Goal: Information Seeking & Learning: Find specific fact

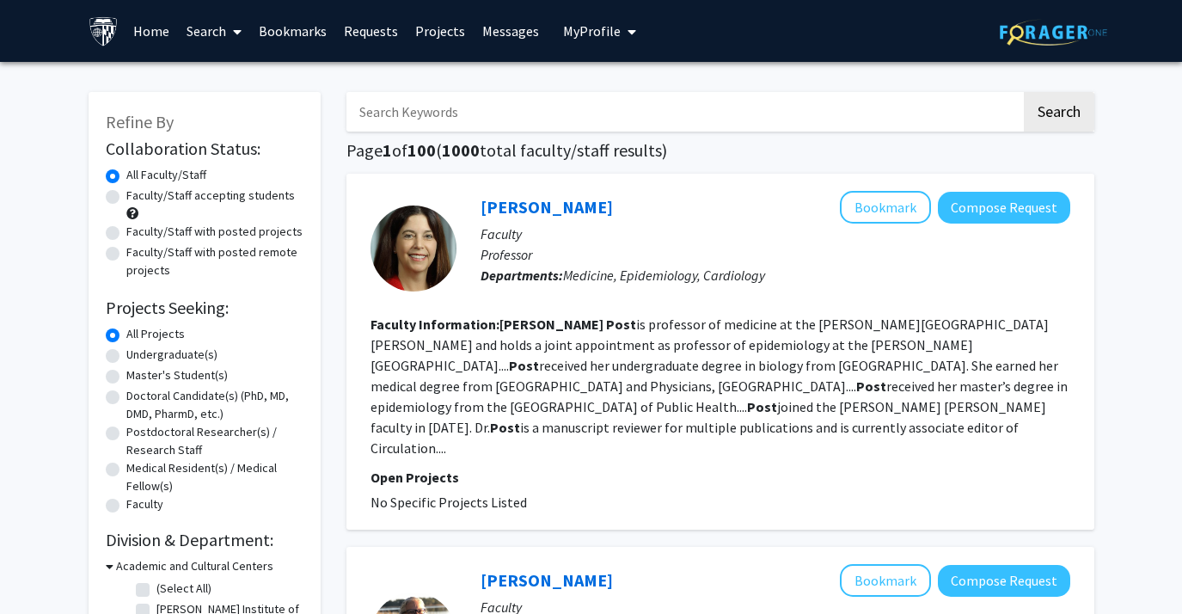
click at [122, 403] on div "Doctoral Candidate(s) (PhD, MD, DMD, PharmD, etc.)" at bounding box center [205, 405] width 198 height 36
click at [126, 394] on label "Doctoral Candidate(s) (PhD, MD, DMD, PharmD, etc.)" at bounding box center [214, 405] width 177 height 36
click at [126, 394] on input "Doctoral Candidate(s) (PhD, MD, DMD, PharmD, etc.)" at bounding box center [131, 392] width 11 height 11
radio input "true"
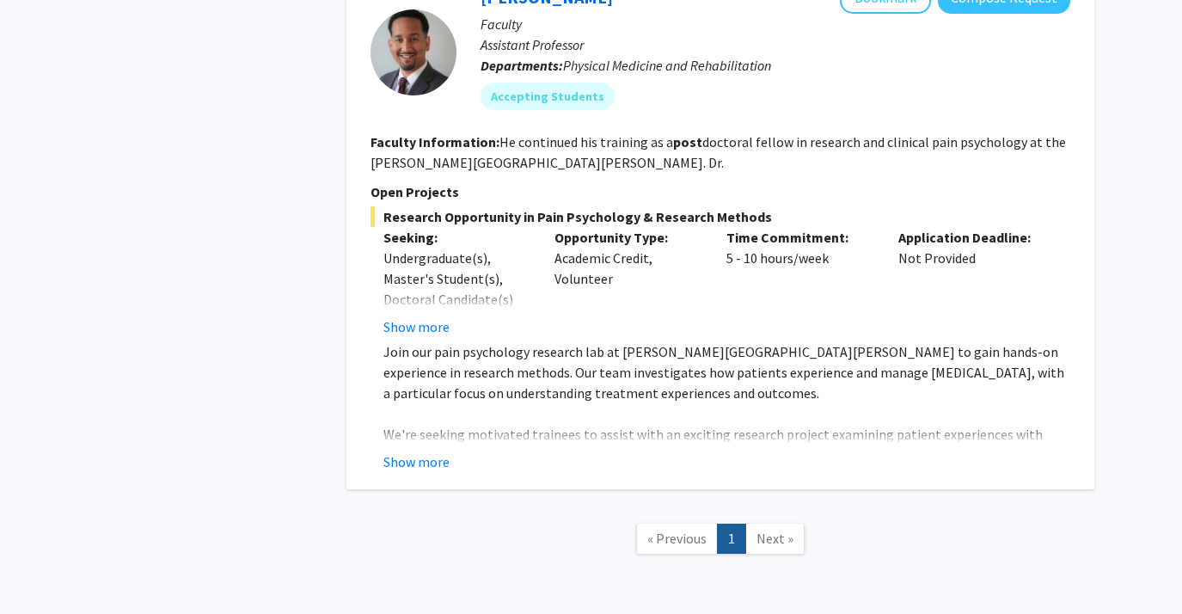
scroll to position [817, 0]
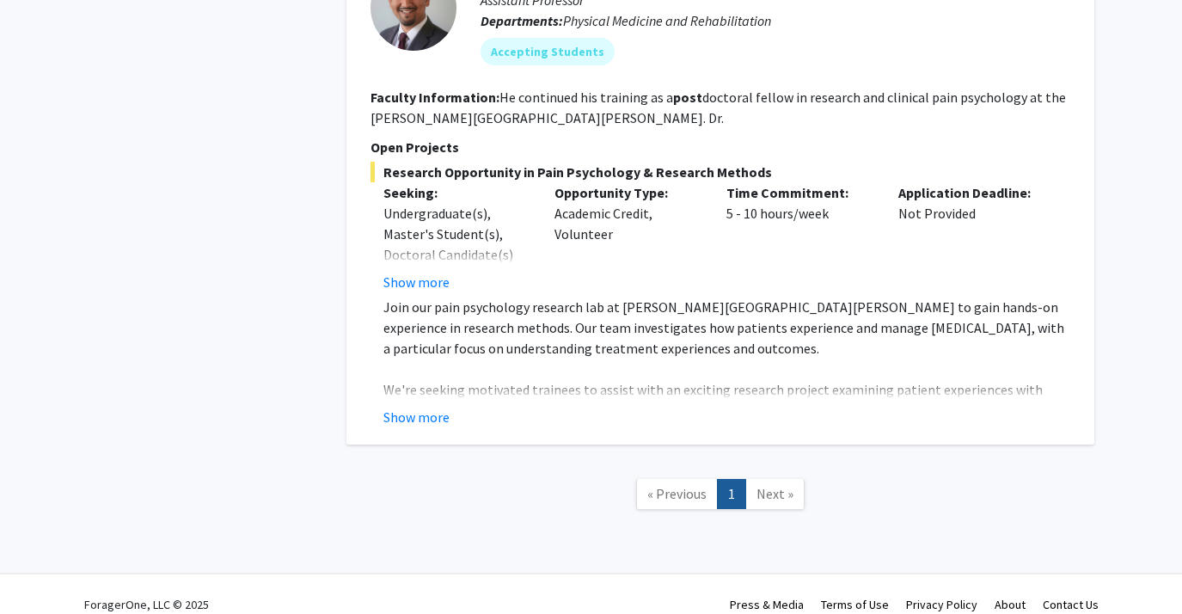
click at [781, 485] on span "Next »" at bounding box center [774, 493] width 37 height 17
click at [767, 482] on link "Next »" at bounding box center [774, 494] width 59 height 30
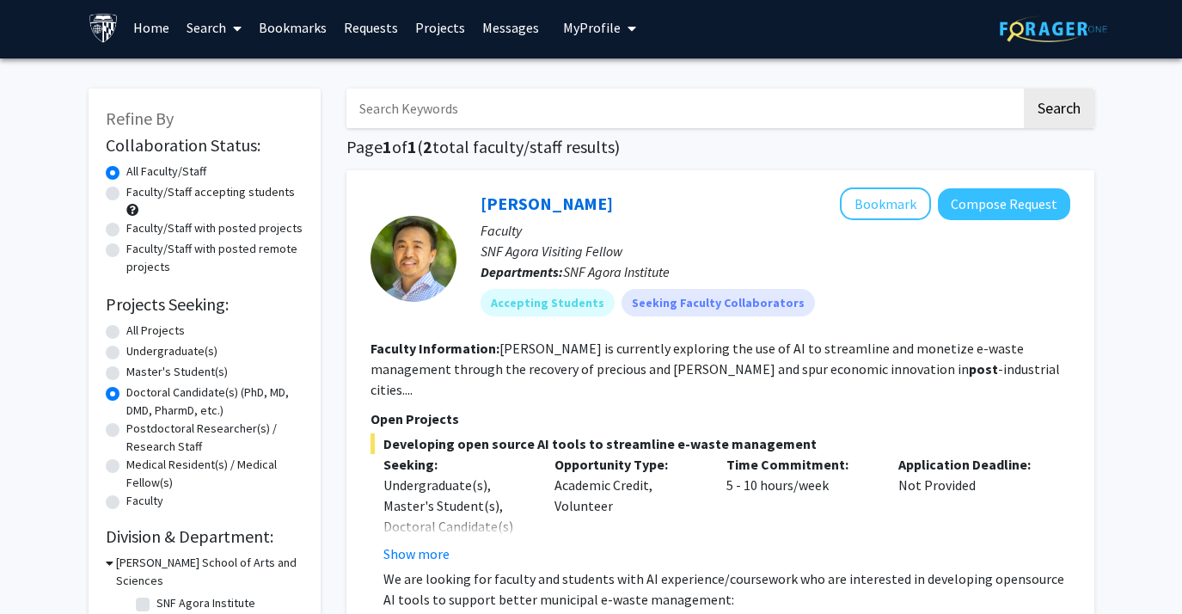
scroll to position [0, 0]
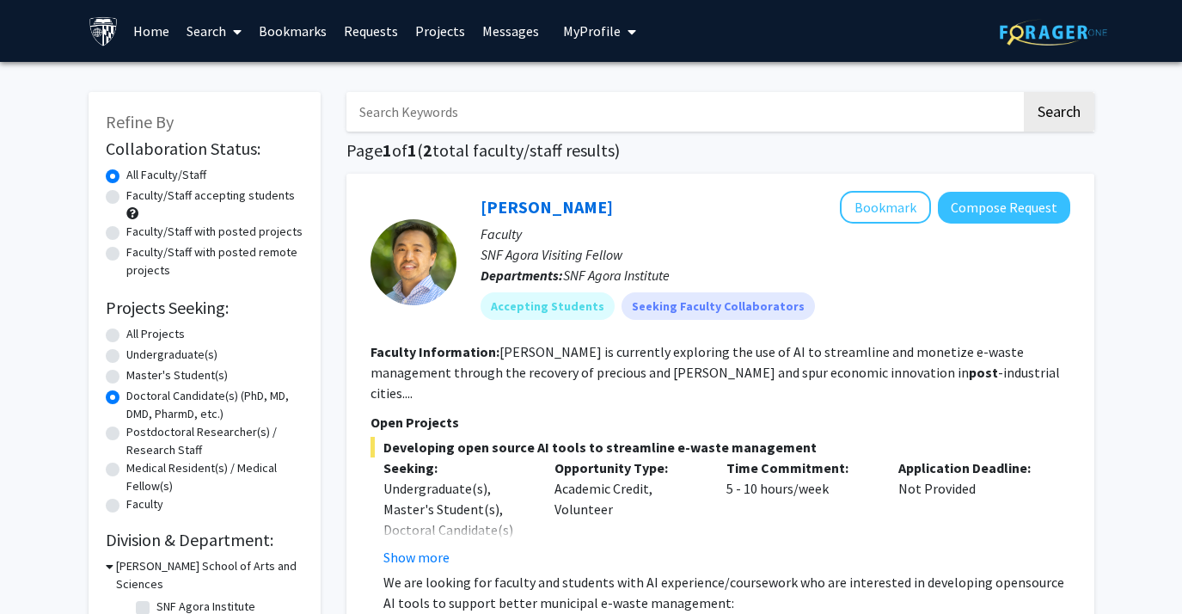
click at [126, 333] on label "All Projects" at bounding box center [155, 334] width 58 height 18
click at [126, 333] on input "All Projects" at bounding box center [131, 330] width 11 height 11
radio input "true"
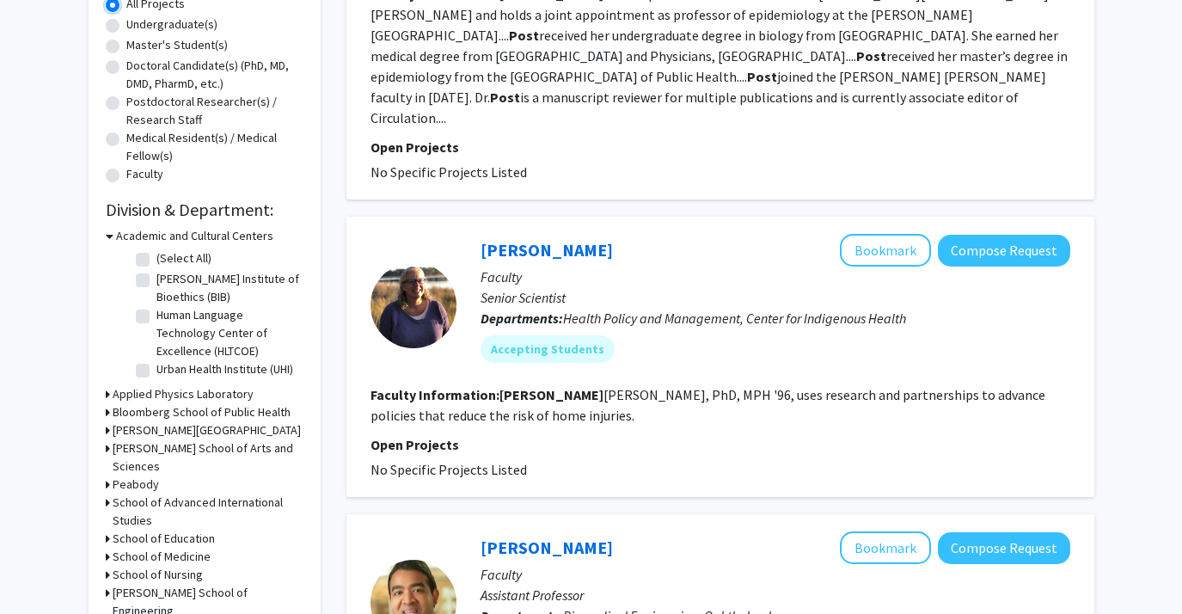
scroll to position [332, 0]
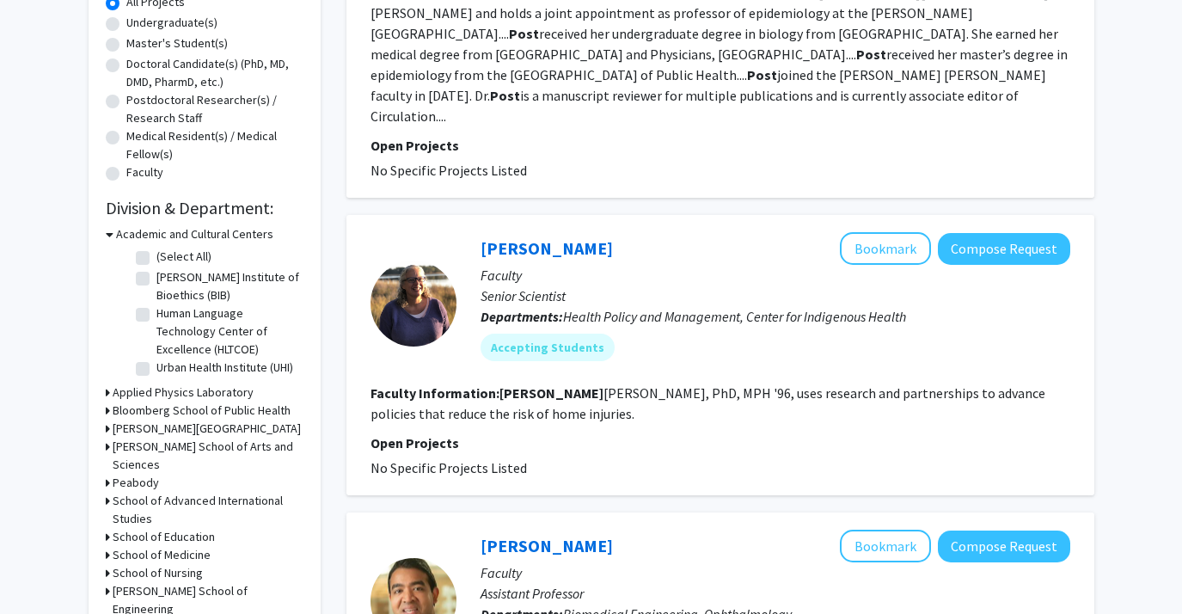
click at [107, 546] on icon at bounding box center [108, 555] width 4 height 18
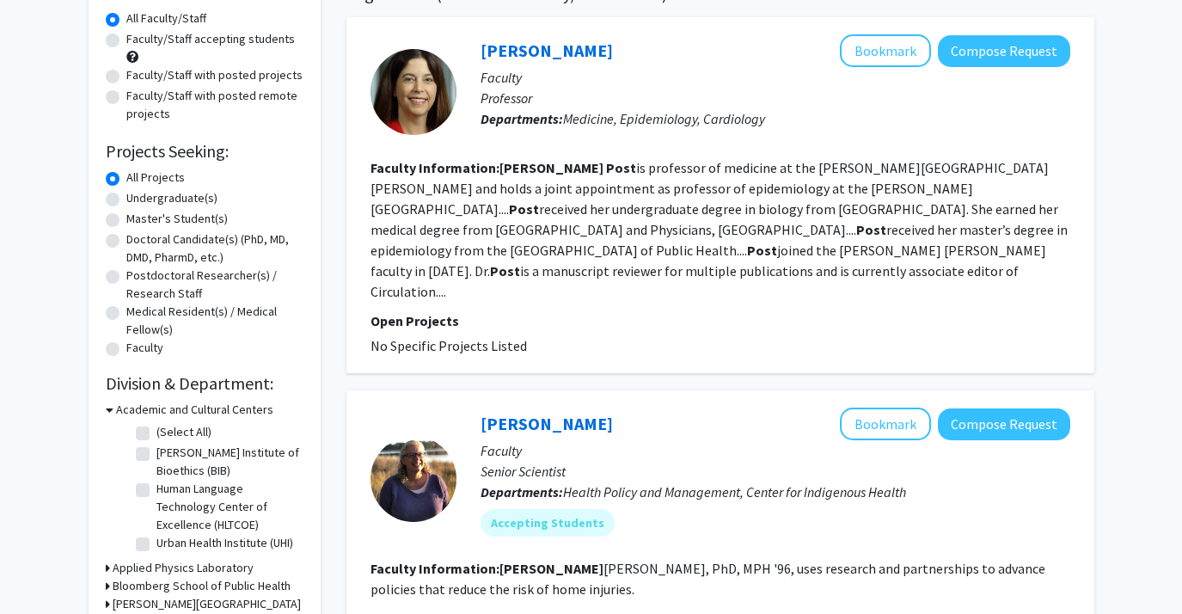
scroll to position [0, 0]
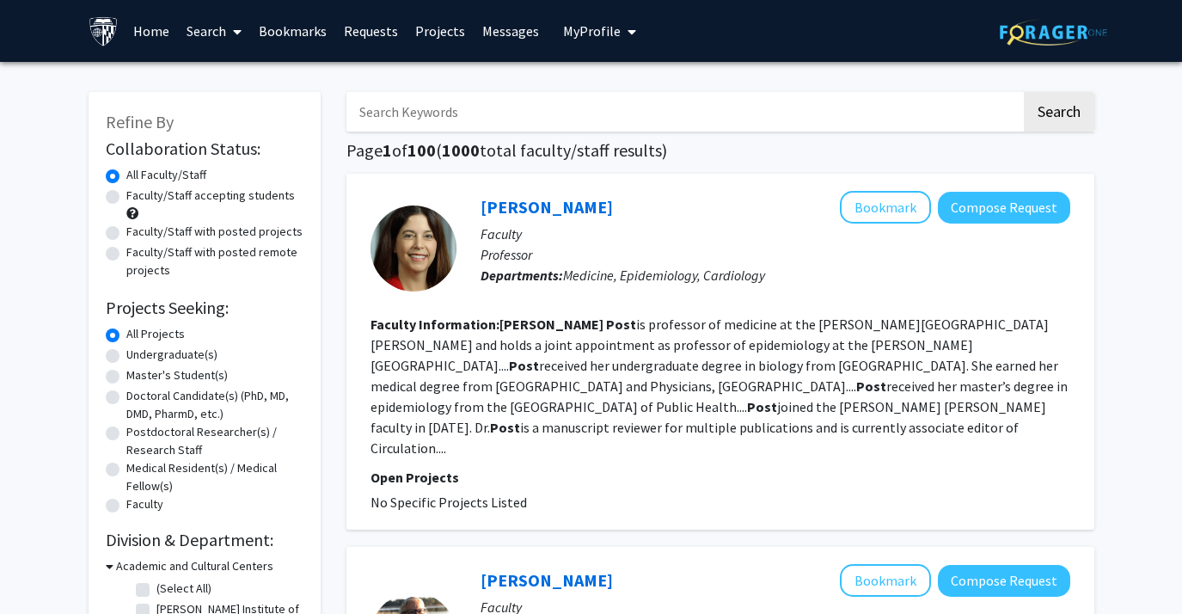
click at [400, 235] on div at bounding box center [413, 248] width 86 height 86
click at [486, 207] on link "[PERSON_NAME]" at bounding box center [546, 206] width 132 height 21
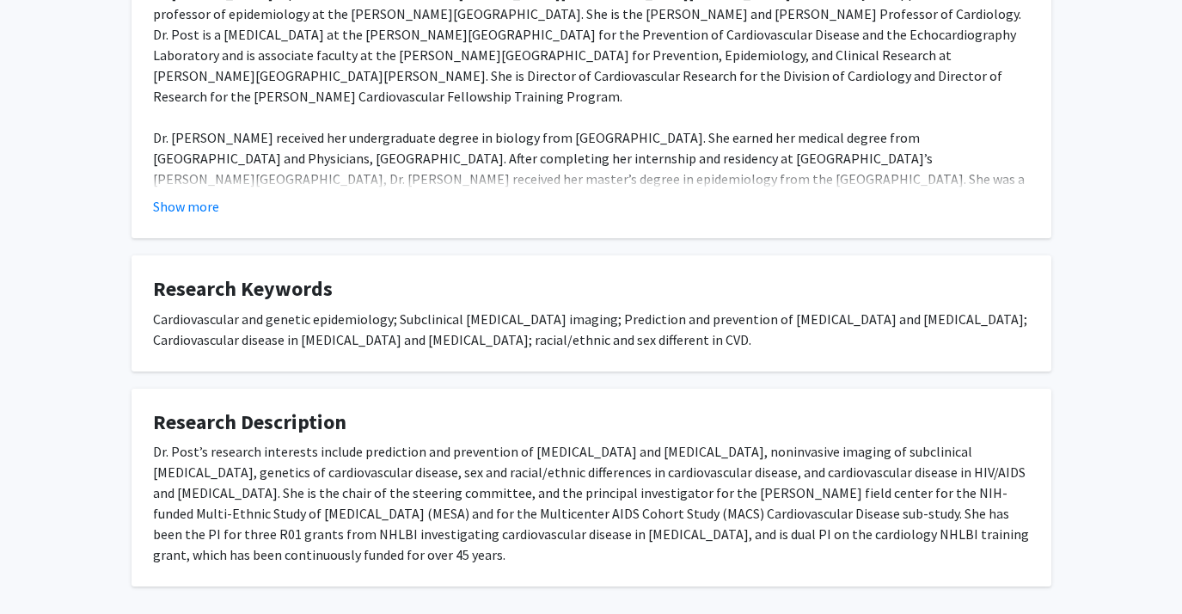
scroll to position [403, 0]
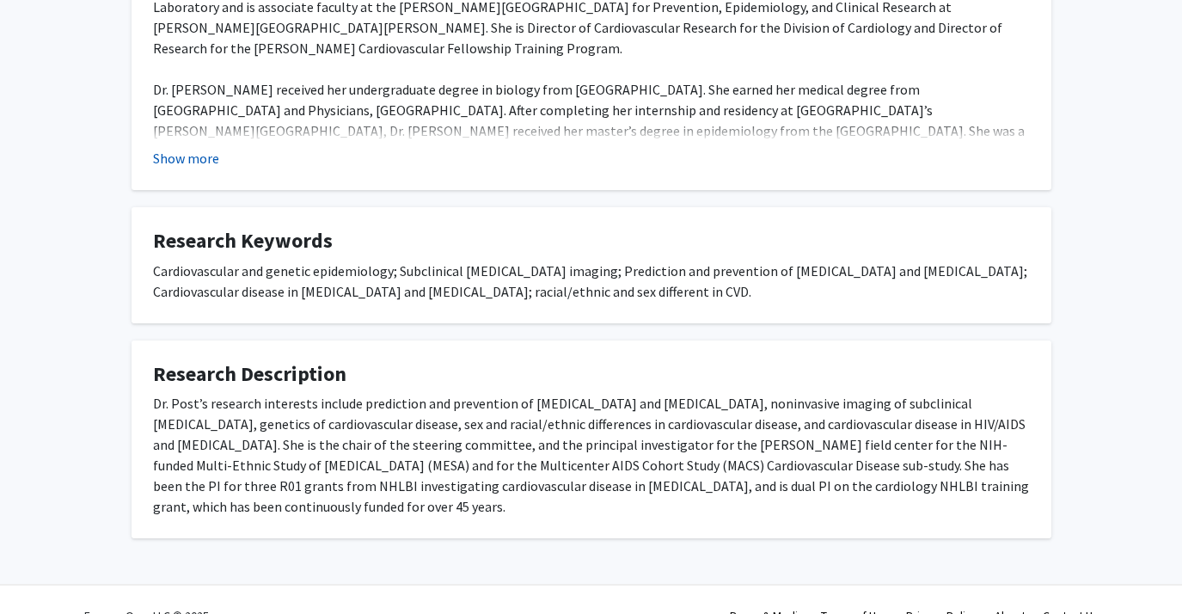
click at [186, 155] on button "Show more" at bounding box center [186, 158] width 66 height 21
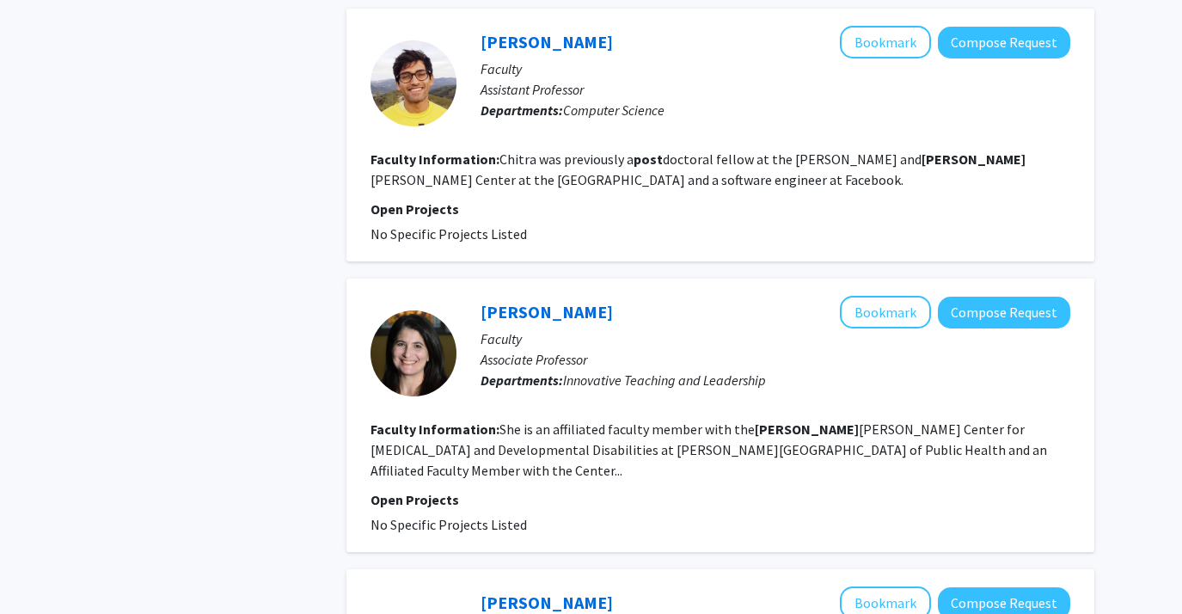
scroll to position [3400, 0]
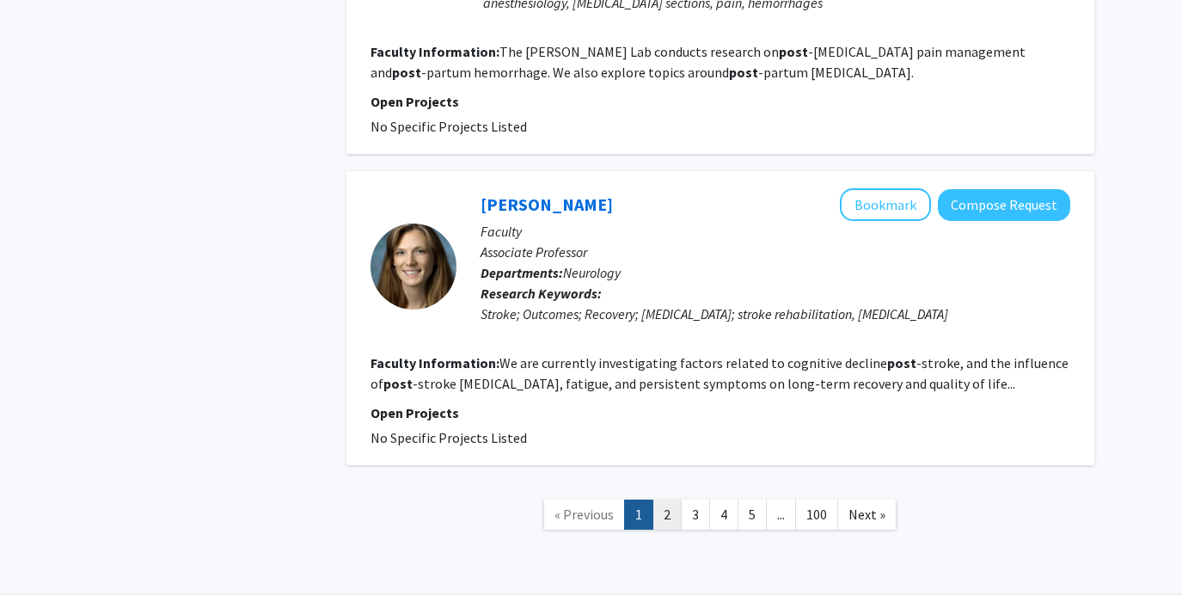
click at [672, 499] on link "2" at bounding box center [666, 514] width 29 height 30
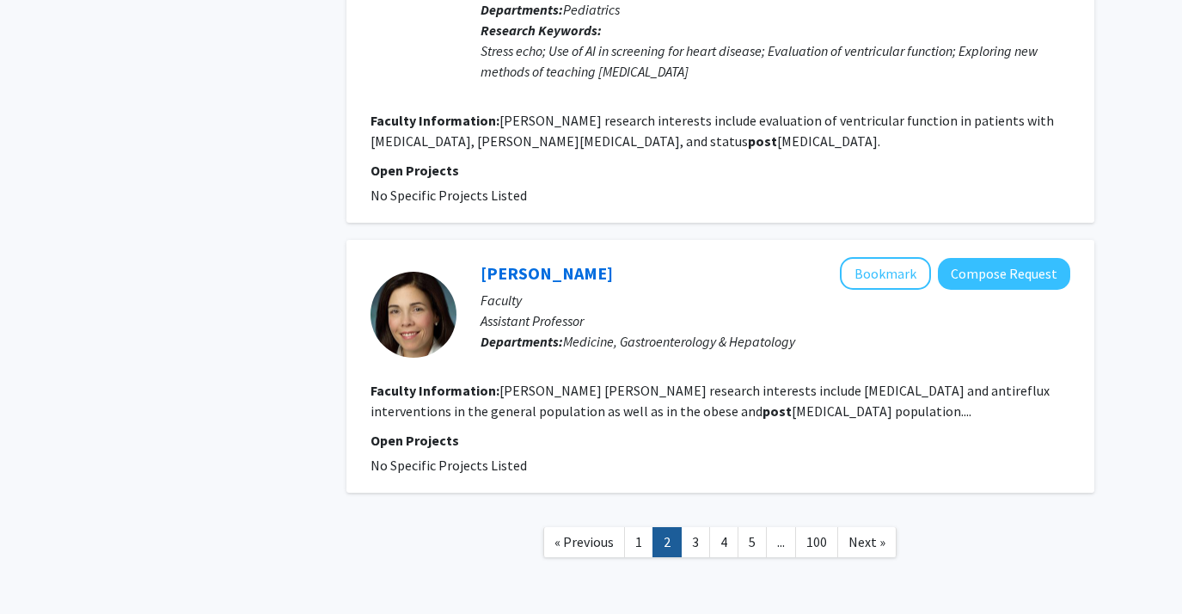
scroll to position [3102, 0]
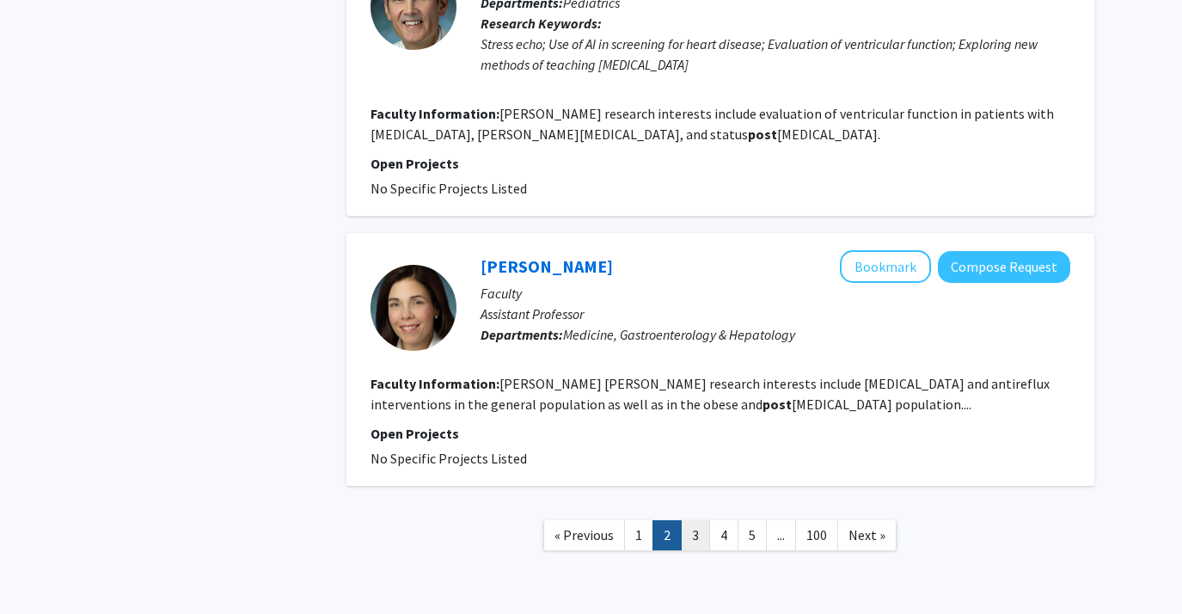
click at [699, 520] on link "3" at bounding box center [695, 535] width 29 height 30
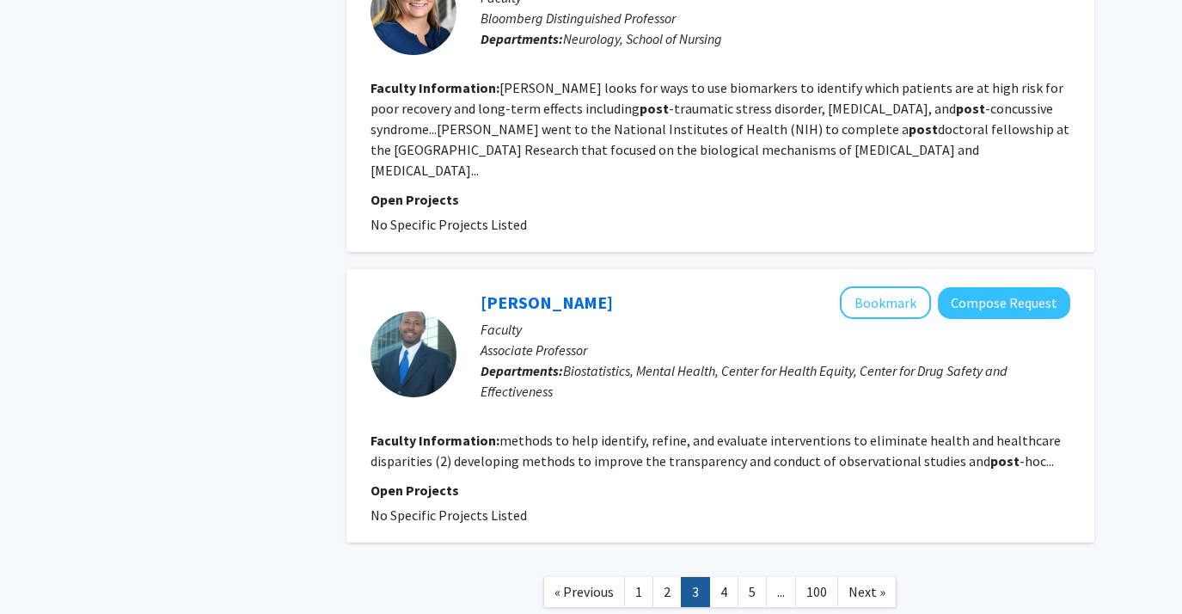
scroll to position [2759, 0]
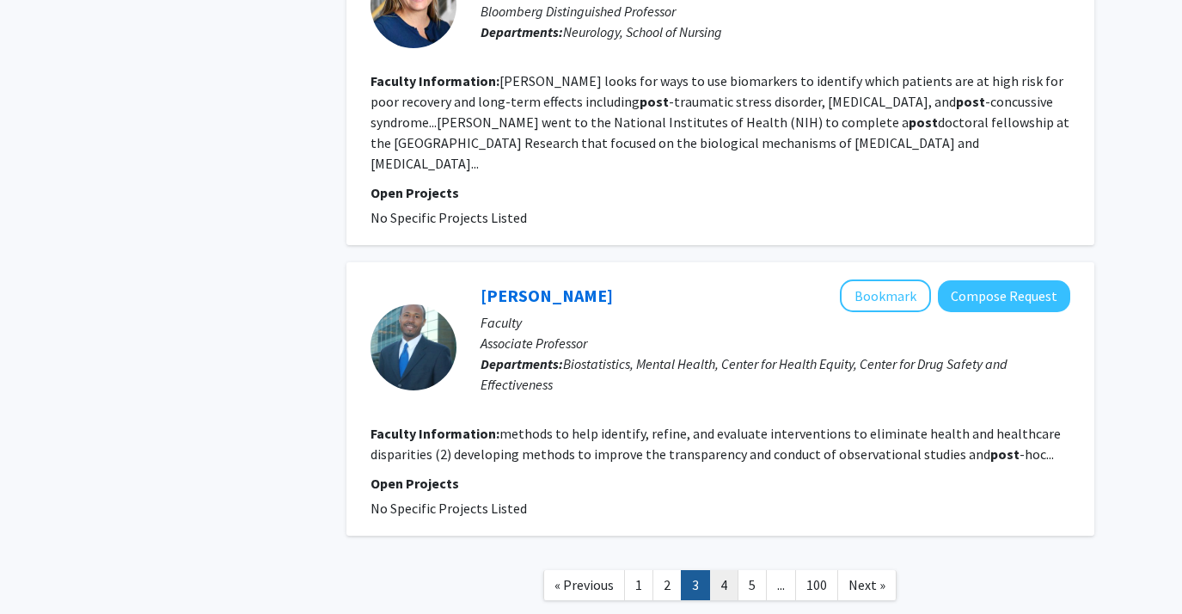
click at [720, 570] on link "4" at bounding box center [723, 585] width 29 height 30
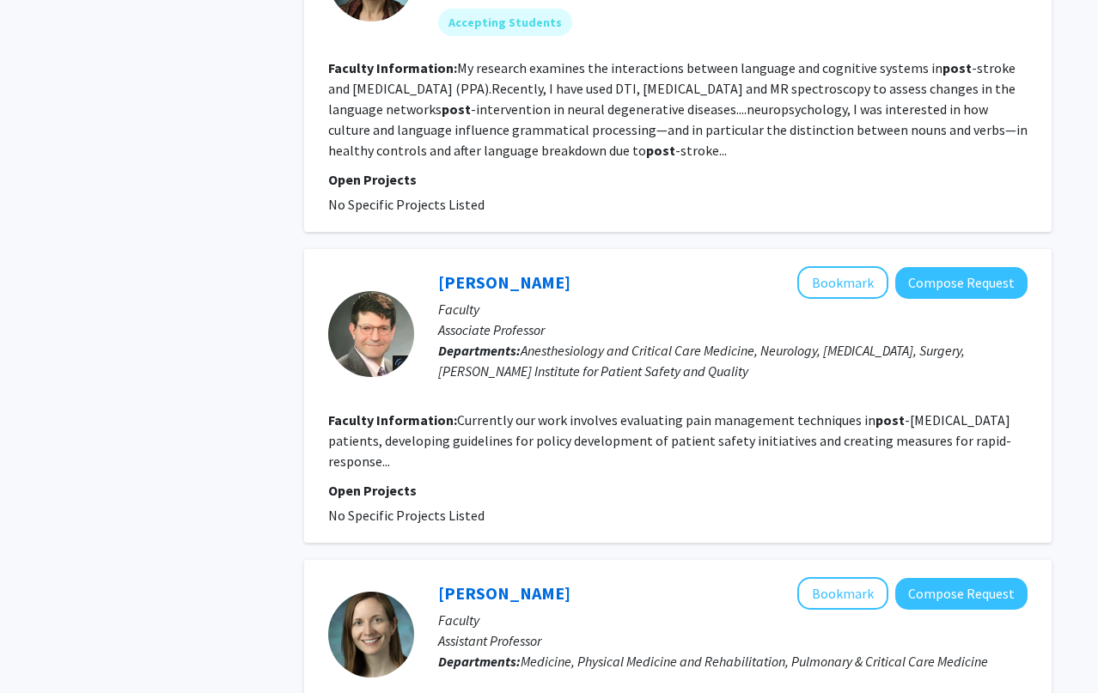
scroll to position [2774, 0]
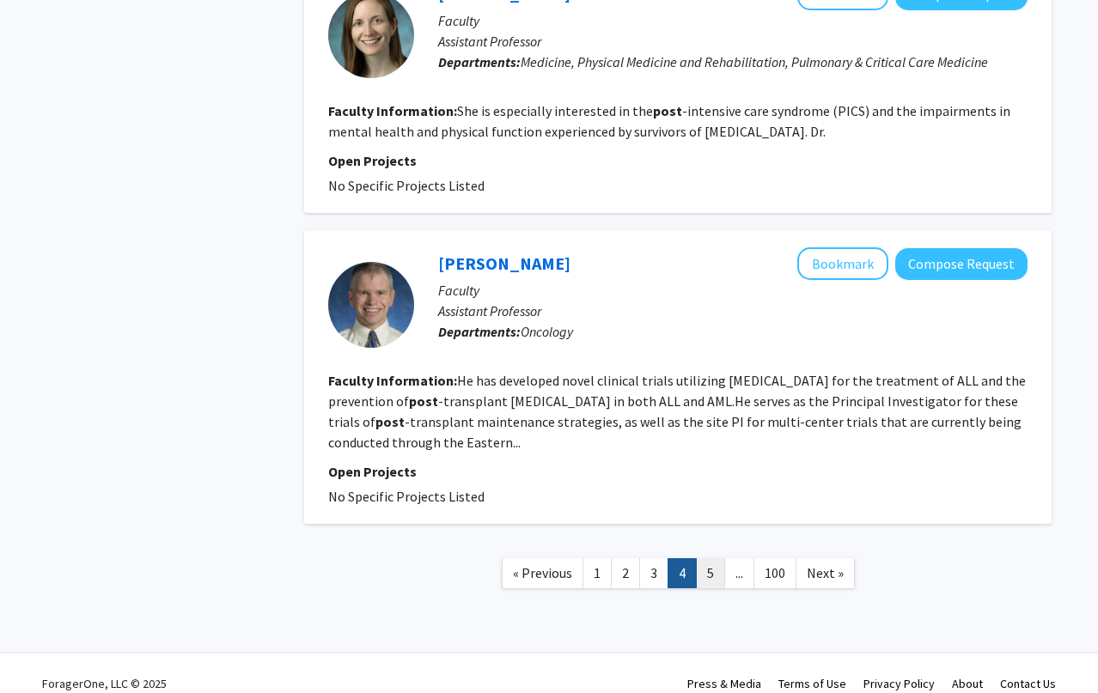
click at [705, 561] on link "5" at bounding box center [710, 574] width 29 height 30
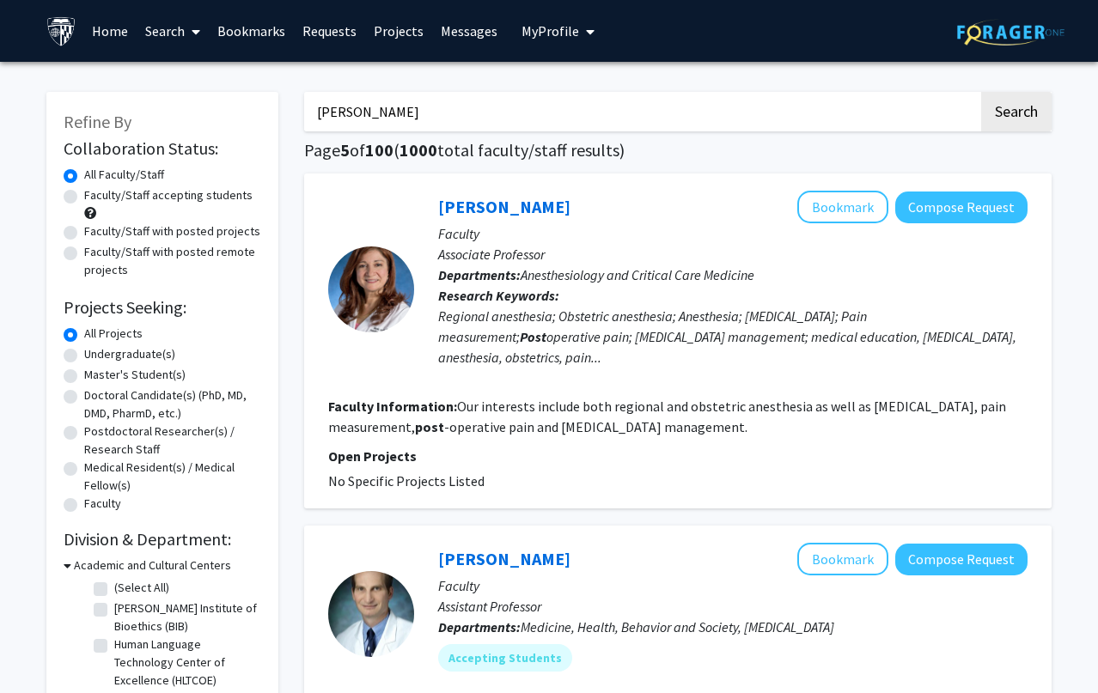
drag, startPoint x: 582, startPoint y: 128, endPoint x: 323, endPoint y: 80, distance: 263.1
type input "cardiology"
click at [981, 92] on button "Search" at bounding box center [1016, 112] width 70 height 40
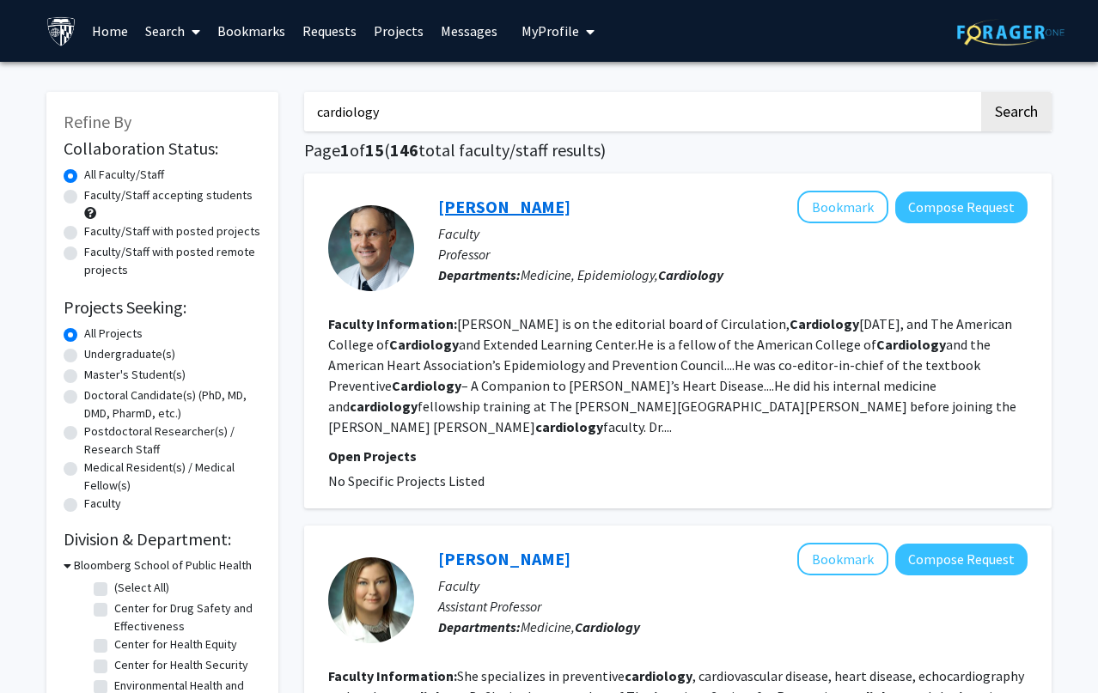
click at [535, 204] on link "[PERSON_NAME]" at bounding box center [504, 206] width 132 height 21
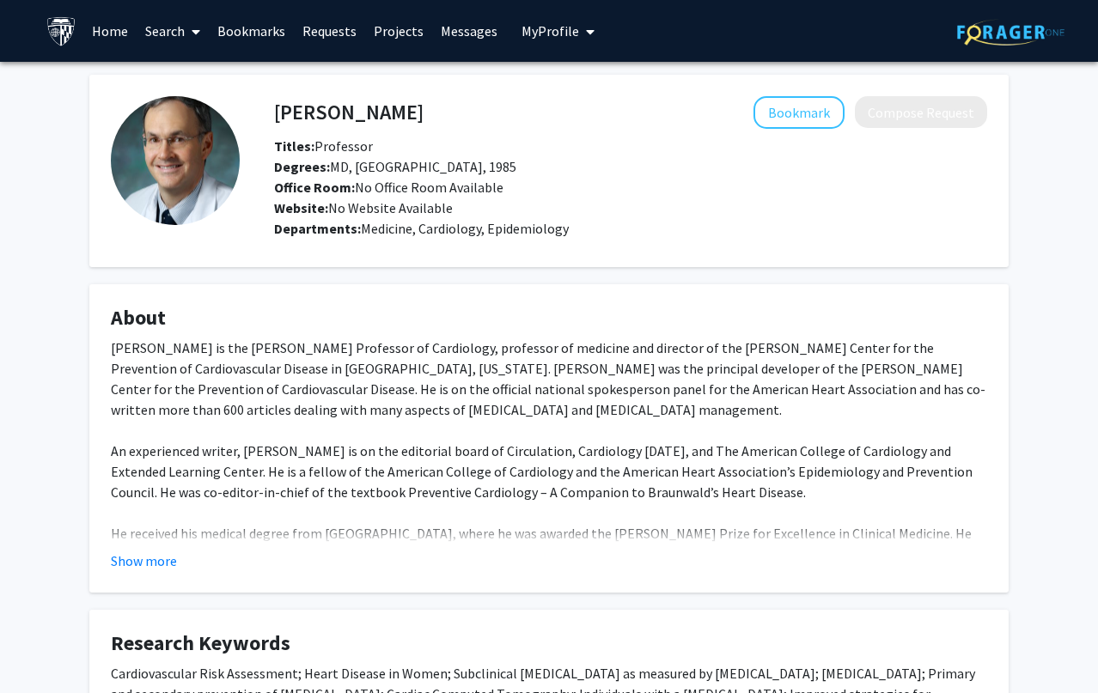
click at [159, 574] on fg-card "About [PERSON_NAME] is the [PERSON_NAME] Professor of Cardiology, professor of …" at bounding box center [548, 438] width 919 height 309
click at [156, 559] on button "Show more" at bounding box center [144, 561] width 66 height 21
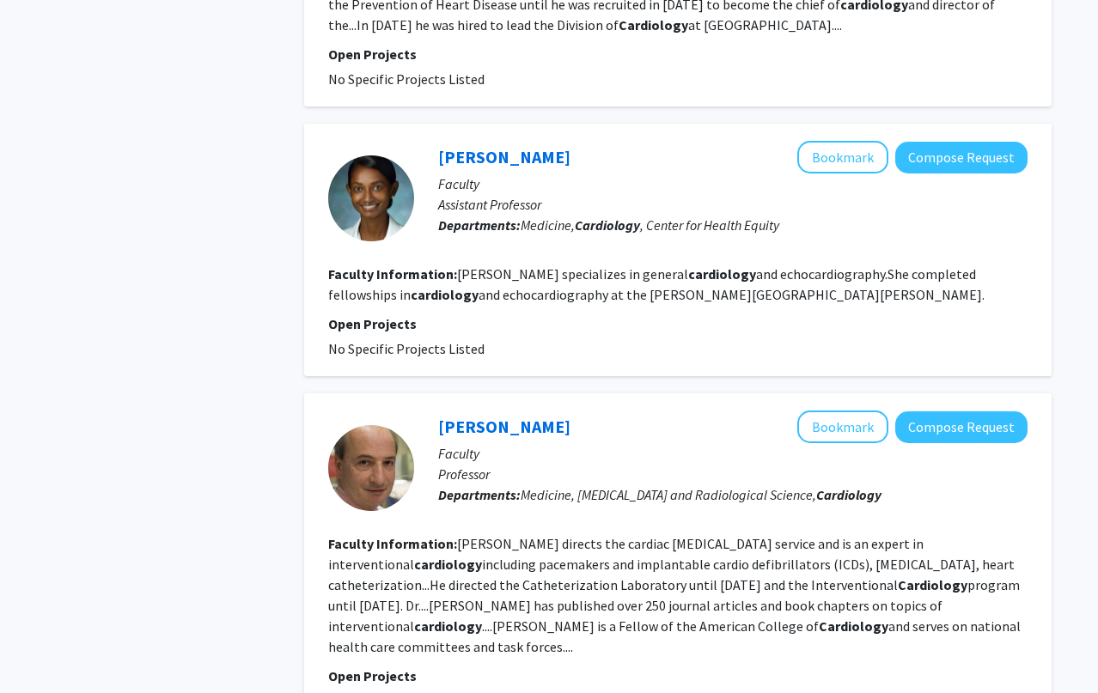
scroll to position [2887, 0]
